Goal: Information Seeking & Learning: Learn about a topic

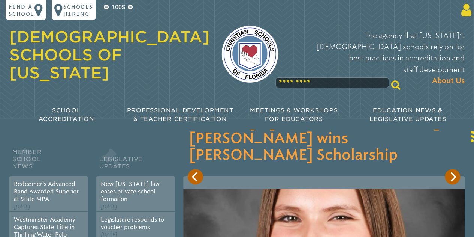
type input "**********"
click at [462, 14] on icon at bounding box center [465, 10] width 13 height 14
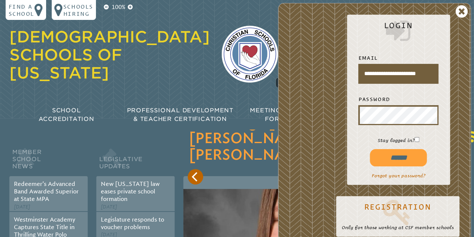
click at [395, 157] on input "******" at bounding box center [398, 157] width 57 height 17
type input "**********"
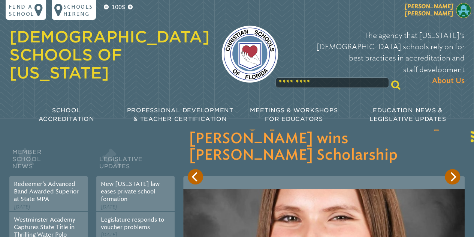
click at [444, 12] on span "[PERSON_NAME]" at bounding box center [429, 10] width 49 height 14
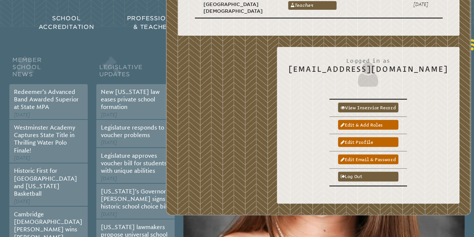
scroll to position [93, 0]
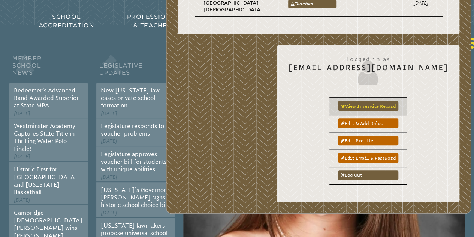
click at [375, 108] on link "View inservice record" at bounding box center [368, 106] width 61 height 10
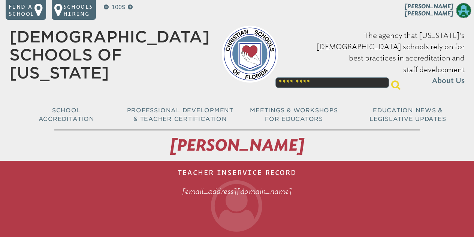
click at [323, 77] on input "text" at bounding box center [333, 82] width 114 height 11
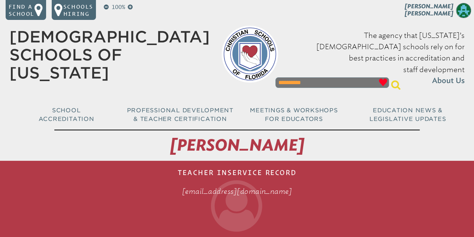
type input "**********"
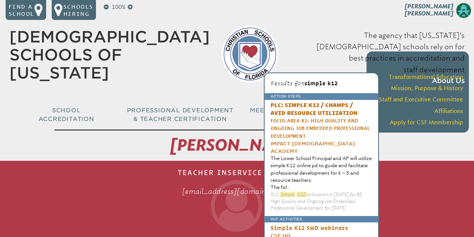
click at [308, 25] on div "The agency that [US_STATE]’s [DEMOGRAPHIC_DATA] schools rely on for best practi…" at bounding box center [377, 58] width 175 height 71
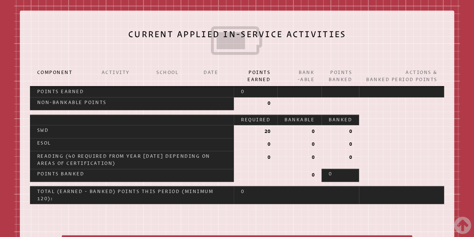
scroll to position [376, 0]
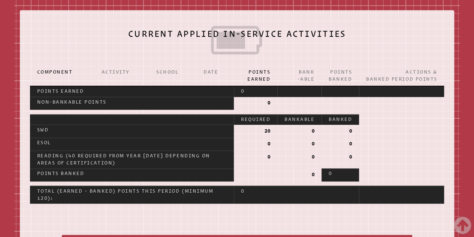
click at [41, 134] on p "SWD" at bounding box center [132, 129] width 190 height 7
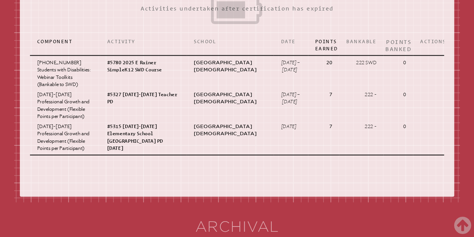
scroll to position [877, 0]
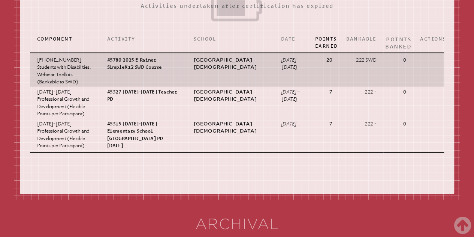
click at [137, 71] on p "#5780 2025 E Rainer SimpleK12 SWD Course" at bounding box center [143, 63] width 72 height 15
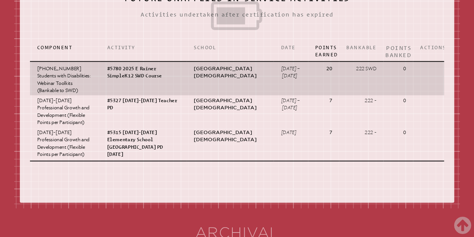
scroll to position [865, 0]
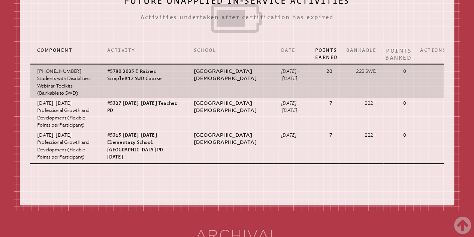
drag, startPoint x: 37, startPoint y: 101, endPoint x: 100, endPoint y: 135, distance: 71.5
click at [100, 98] on td "[PHONE_NUMBER] Students with Disabilities: Webinar Toolkits (Bankable to SWD)" at bounding box center [65, 81] width 70 height 34
click at [104, 98] on td "05780 #5780 2025 E Rainer SimpleK12 SWD Course" at bounding box center [143, 81] width 87 height 34
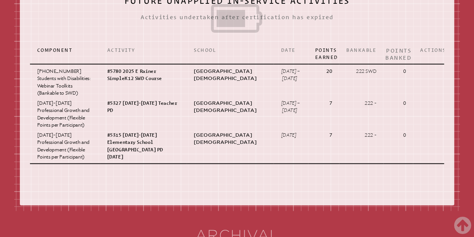
click at [175, 54] on p "Activity" at bounding box center [143, 50] width 72 height 7
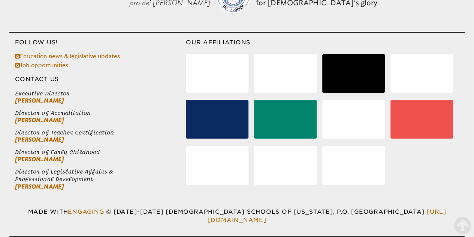
scroll to position [1455, 0]
click at [348, 181] on li at bounding box center [354, 165] width 63 height 39
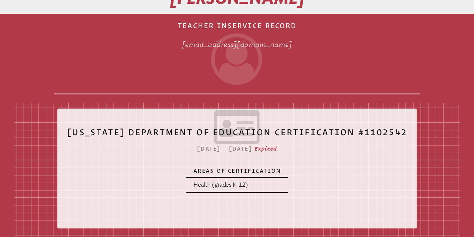
scroll to position [0, 0]
